Goal: Task Accomplishment & Management: Manage account settings

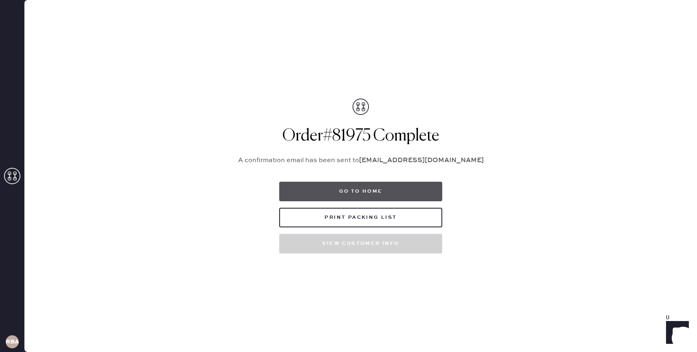
click at [342, 188] on button "Go to home" at bounding box center [360, 192] width 163 height 20
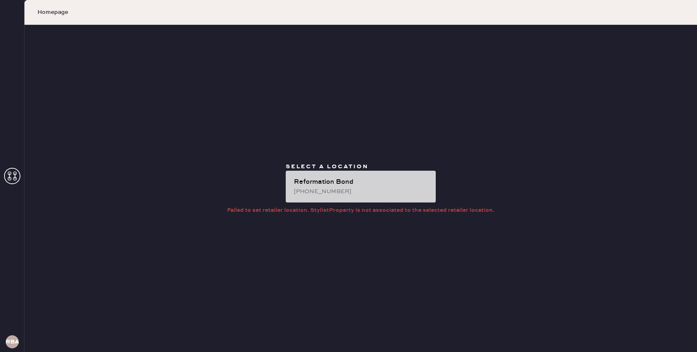
click at [362, 189] on div "[PHONE_NUMBER]" at bounding box center [361, 191] width 135 height 9
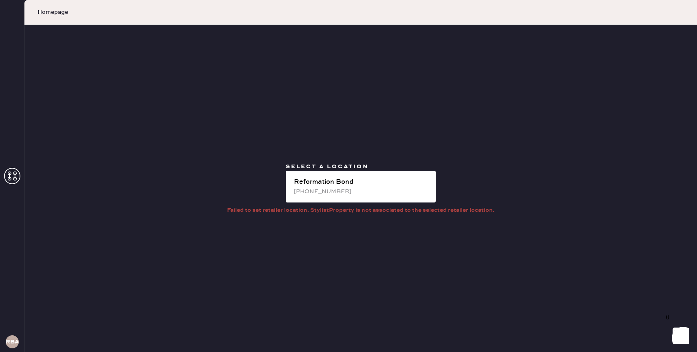
click at [14, 169] on icon at bounding box center [12, 176] width 16 height 16
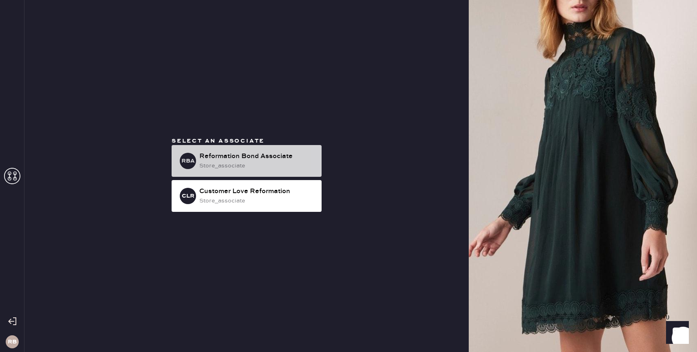
click at [273, 163] on div "store_associate" at bounding box center [257, 165] width 116 height 9
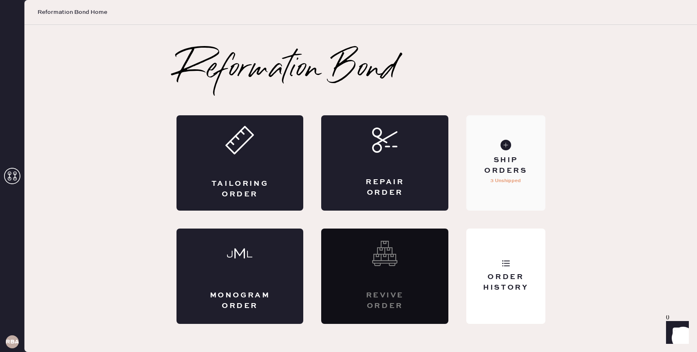
click at [472, 193] on div "Ship Orders 3 Unshipped" at bounding box center [505, 162] width 79 height 95
